Goal: Browse casually: Explore the website without a specific task or goal

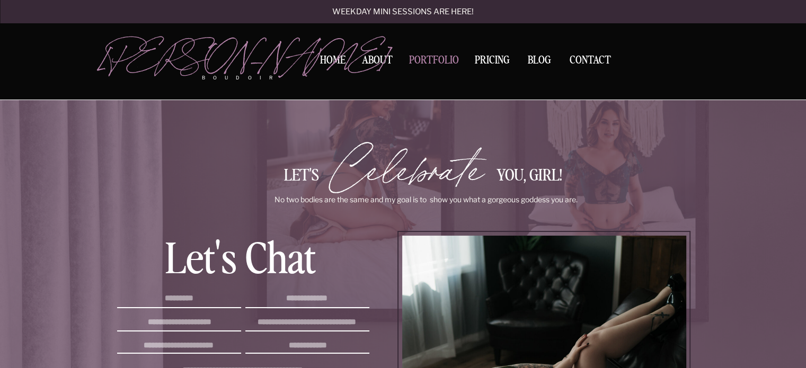
click at [430, 59] on nav "Portfolio" at bounding box center [433, 62] width 57 height 14
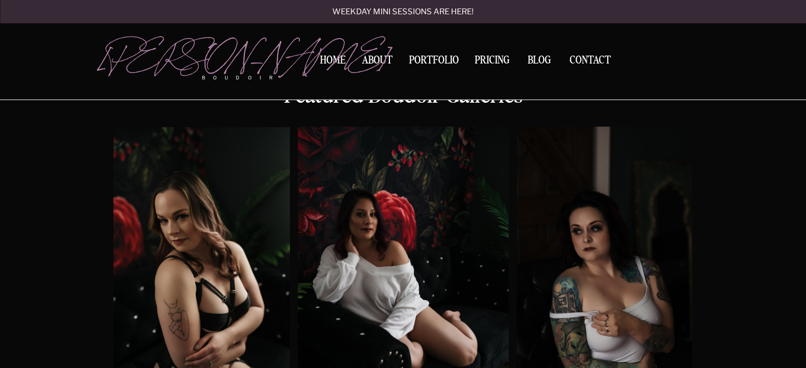
scroll to position [530, 0]
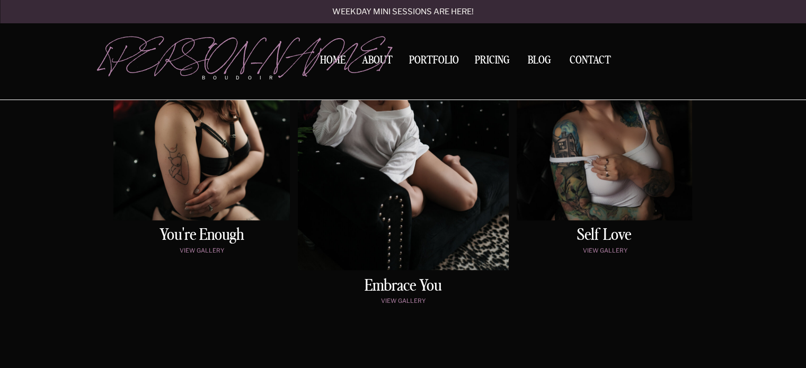
click at [466, 196] on div at bounding box center [403, 120] width 211 height 299
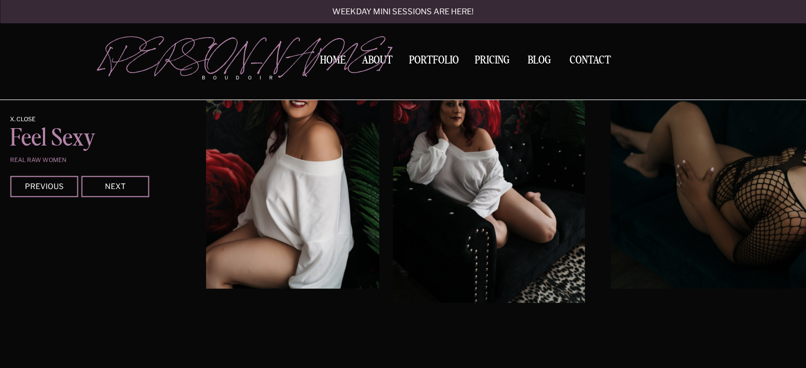
scroll to position [1042, 0]
click at [123, 194] on div at bounding box center [115, 185] width 68 height 21
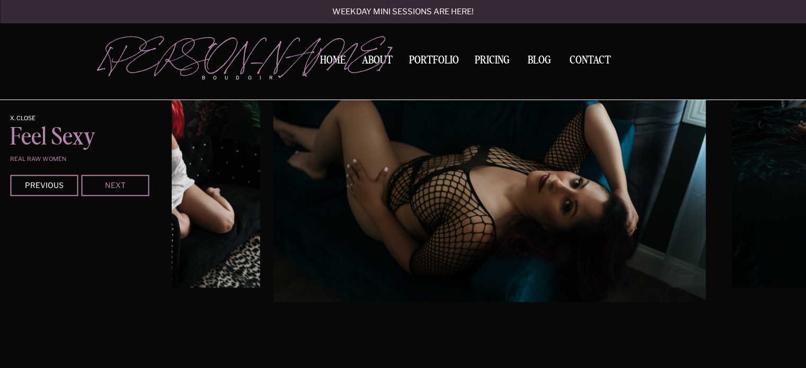
click at [123, 188] on div "Next" at bounding box center [115, 185] width 64 height 6
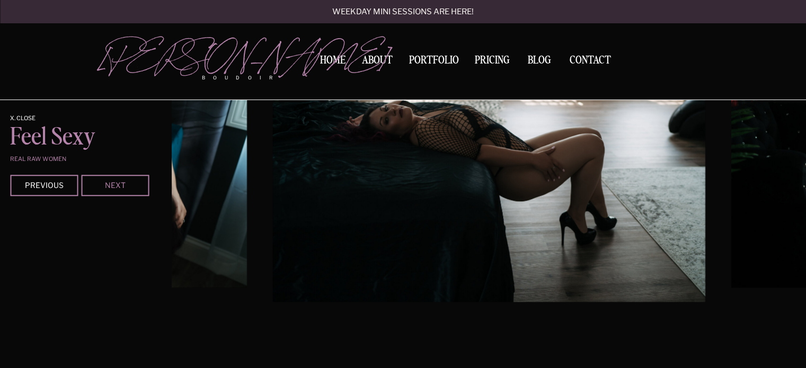
click at [123, 188] on div "Next" at bounding box center [115, 185] width 64 height 6
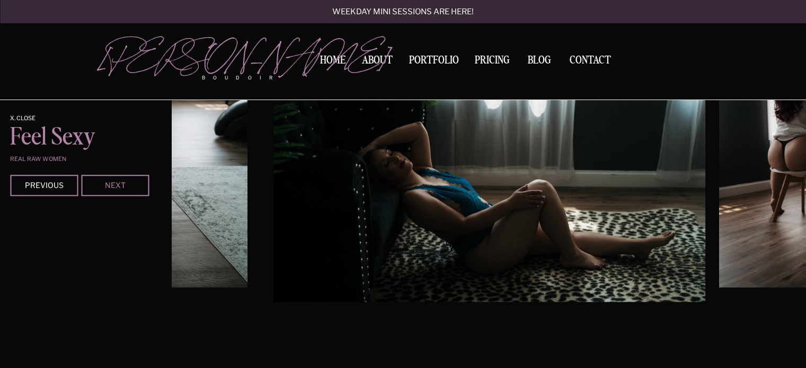
click at [123, 188] on div "Next" at bounding box center [115, 185] width 64 height 6
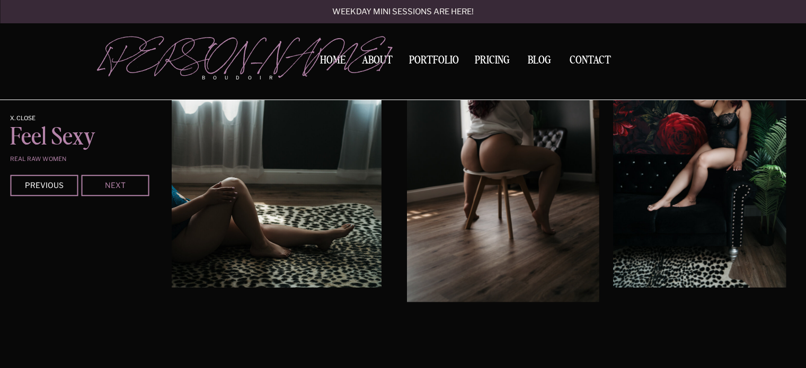
click at [123, 188] on div "Next" at bounding box center [115, 185] width 64 height 6
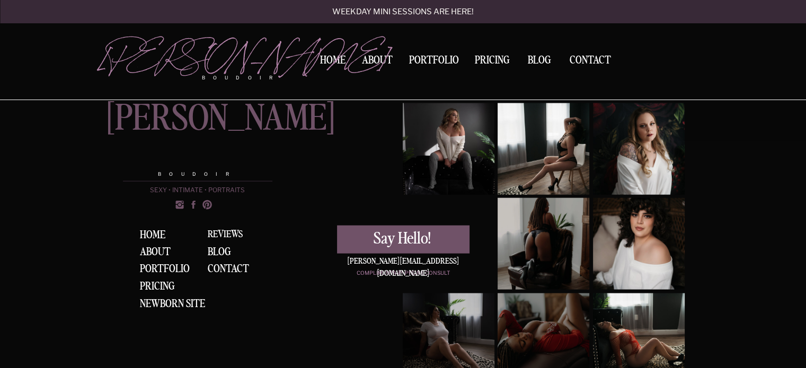
scroll to position [2276, 0]
